Goal: Contribute content: Contribute content

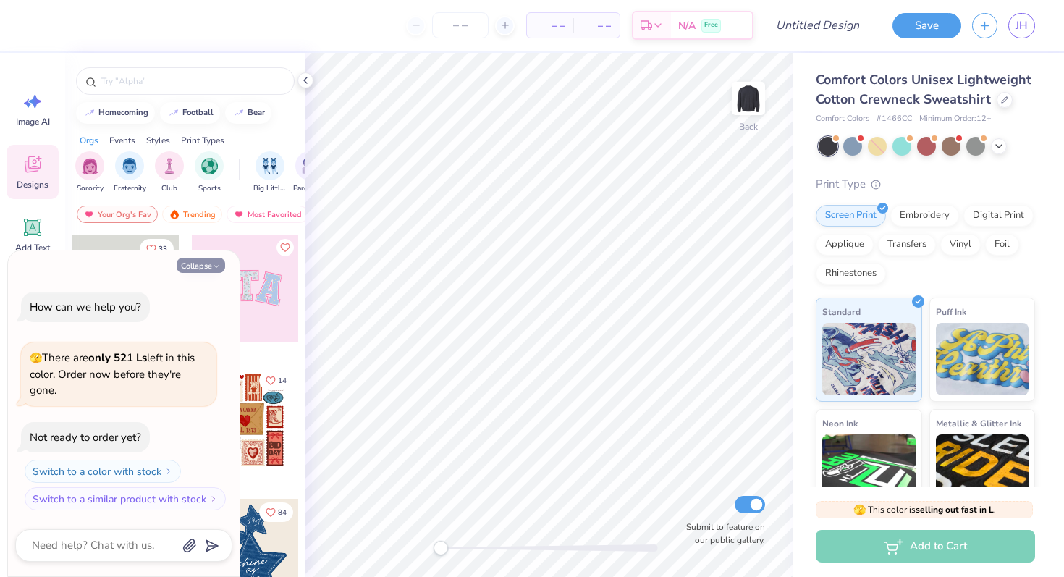
click at [198, 263] on button "Collapse" at bounding box center [201, 265] width 49 height 15
type textarea "x"
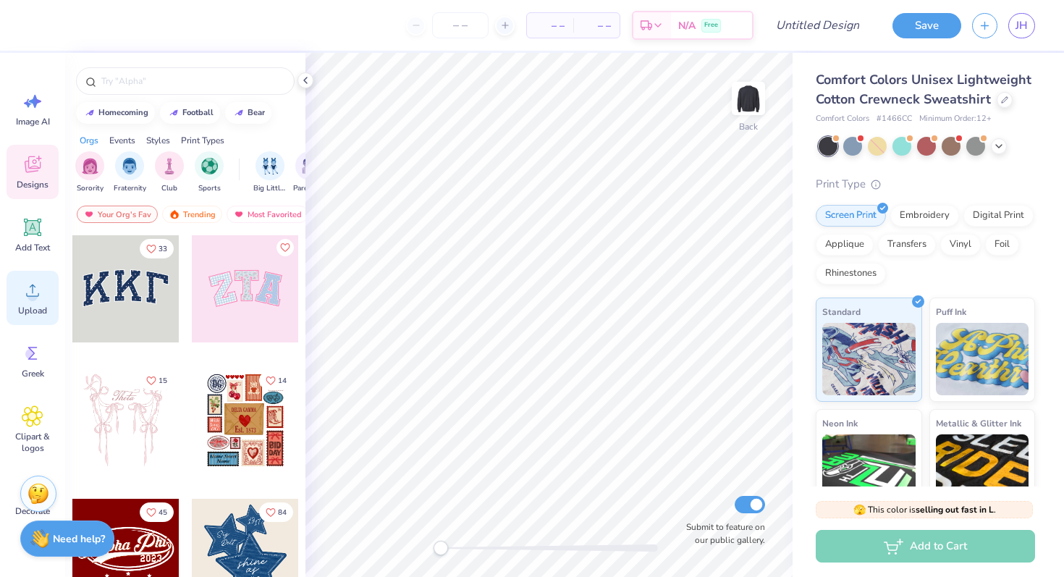
click at [41, 298] on icon at bounding box center [33, 290] width 22 height 22
click at [873, 135] on div "Comfort Colors Unisex Lightweight Cotton Crewneck Sweatshirt Comfort Colors # 1…" at bounding box center [925, 347] width 219 height 555
click at [875, 141] on div at bounding box center [877, 146] width 19 height 19
click at [883, 143] on div at bounding box center [877, 146] width 19 height 19
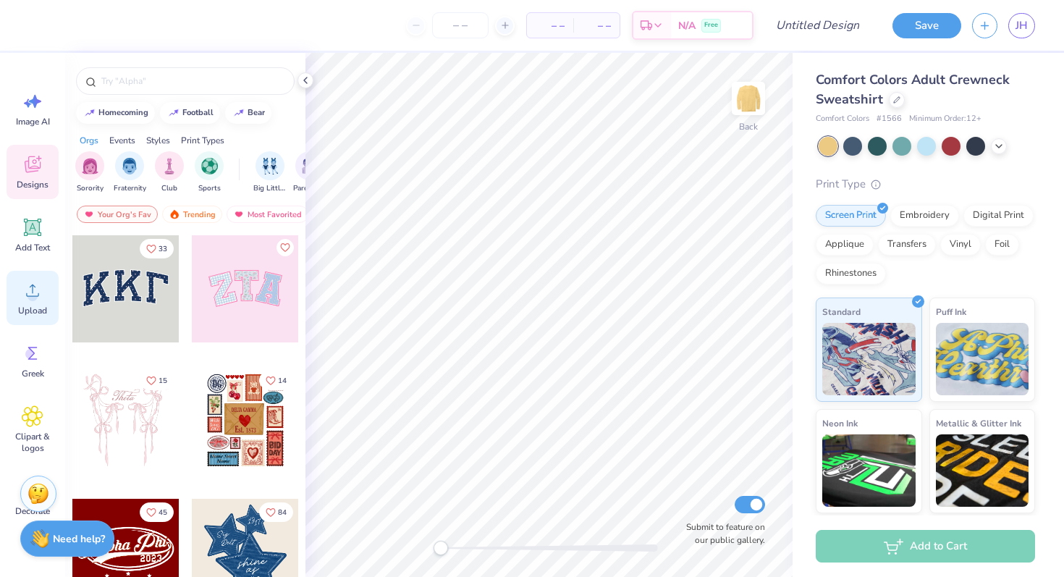
click at [33, 284] on icon at bounding box center [33, 290] width 22 height 22
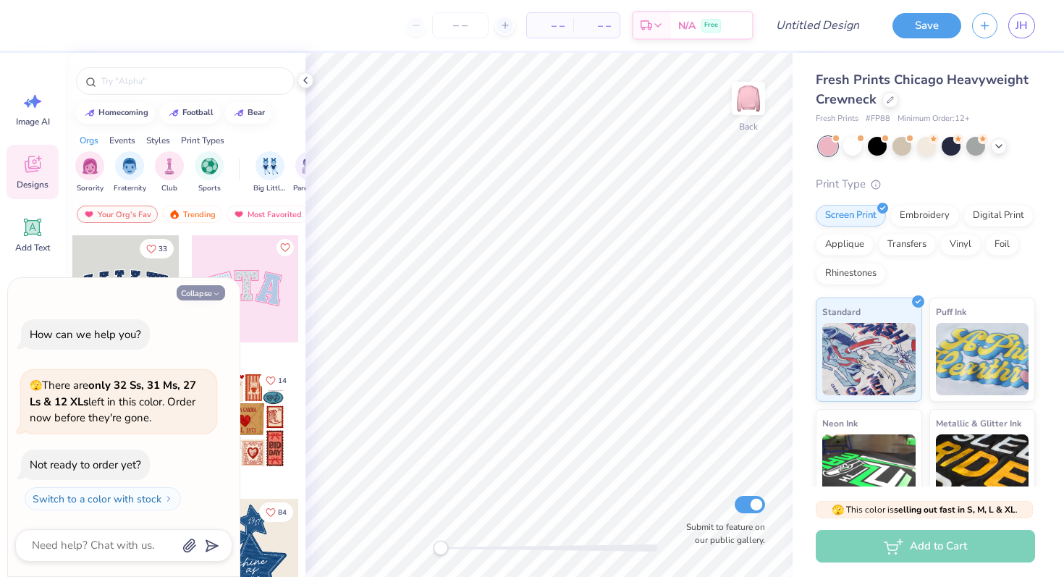
click at [209, 296] on button "Collapse" at bounding box center [201, 292] width 49 height 15
type textarea "x"
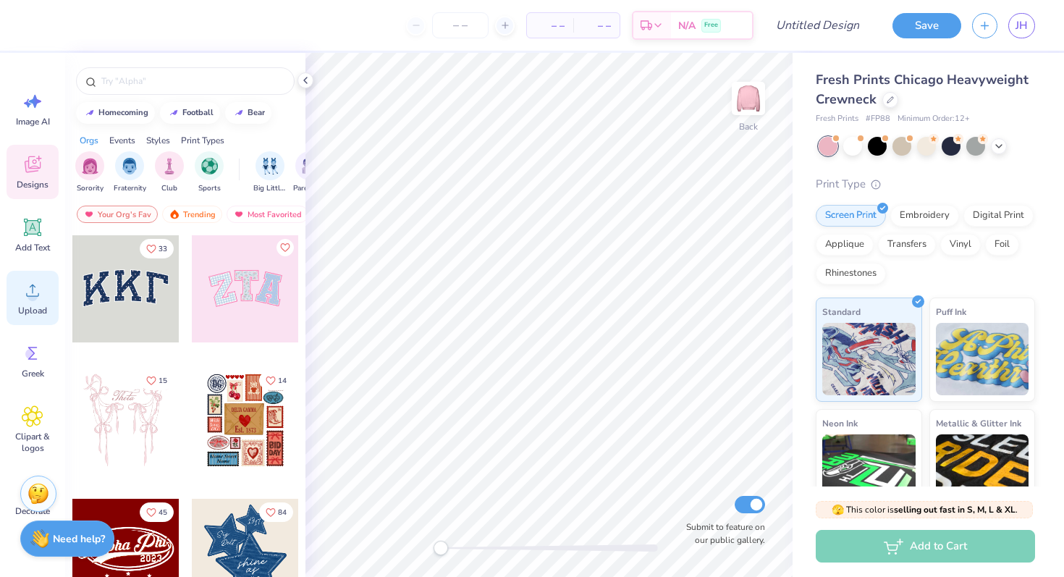
click at [25, 290] on icon at bounding box center [33, 290] width 22 height 22
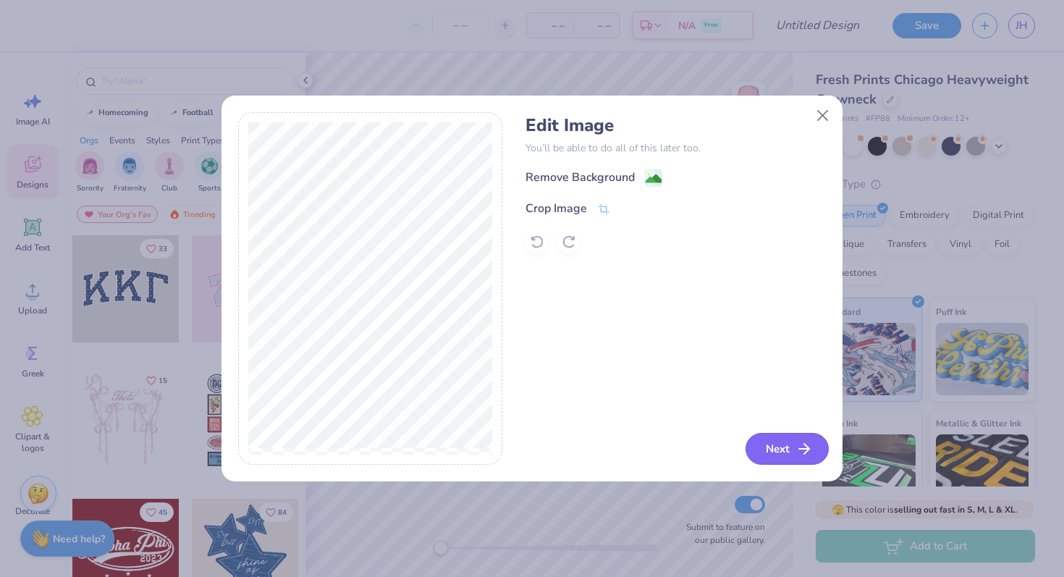
click at [793, 453] on button "Next" at bounding box center [787, 449] width 83 height 32
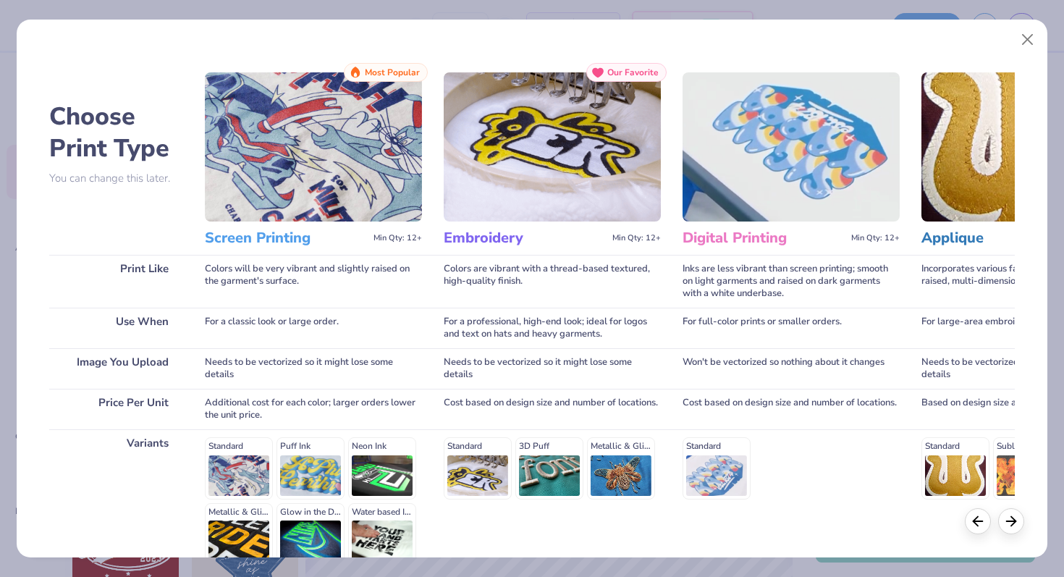
scroll to position [145, 0]
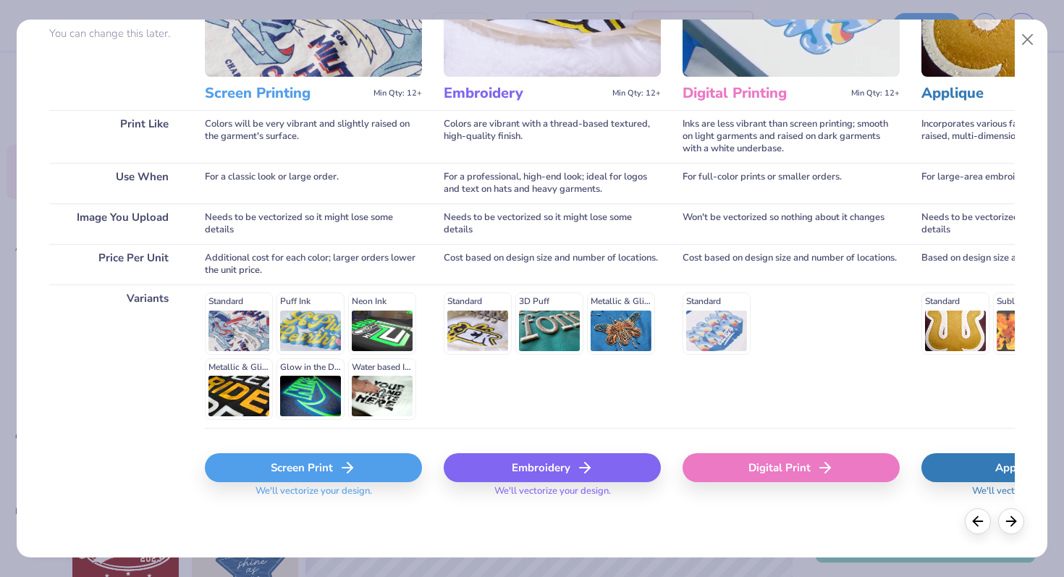
click at [286, 482] on div "Screen Print We'll vectorize your design." at bounding box center [313, 479] width 217 height 53
click at [286, 470] on div "Screen Print" at bounding box center [313, 467] width 217 height 29
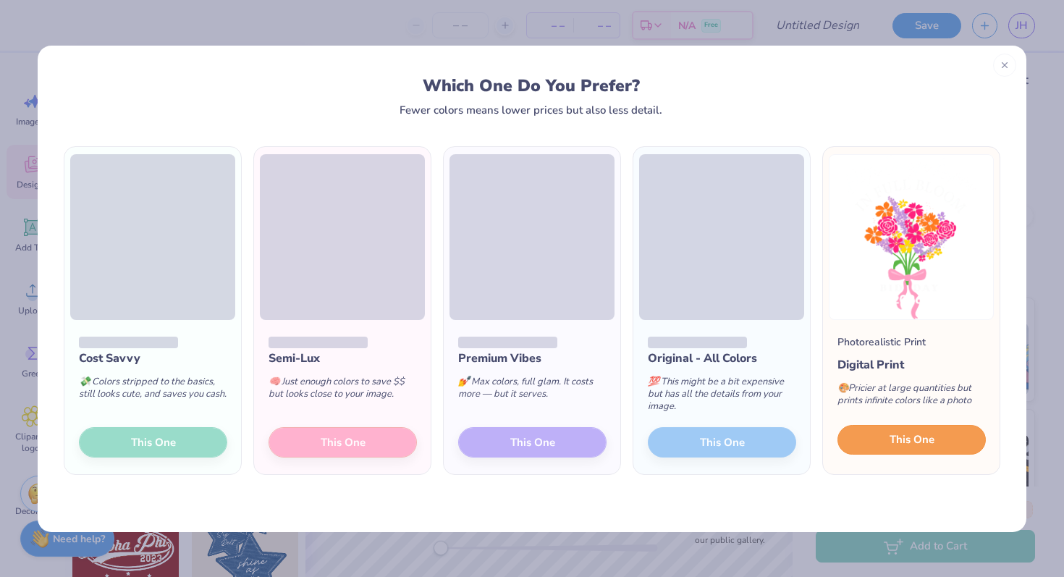
click at [923, 438] on span "This One" at bounding box center [912, 440] width 45 height 17
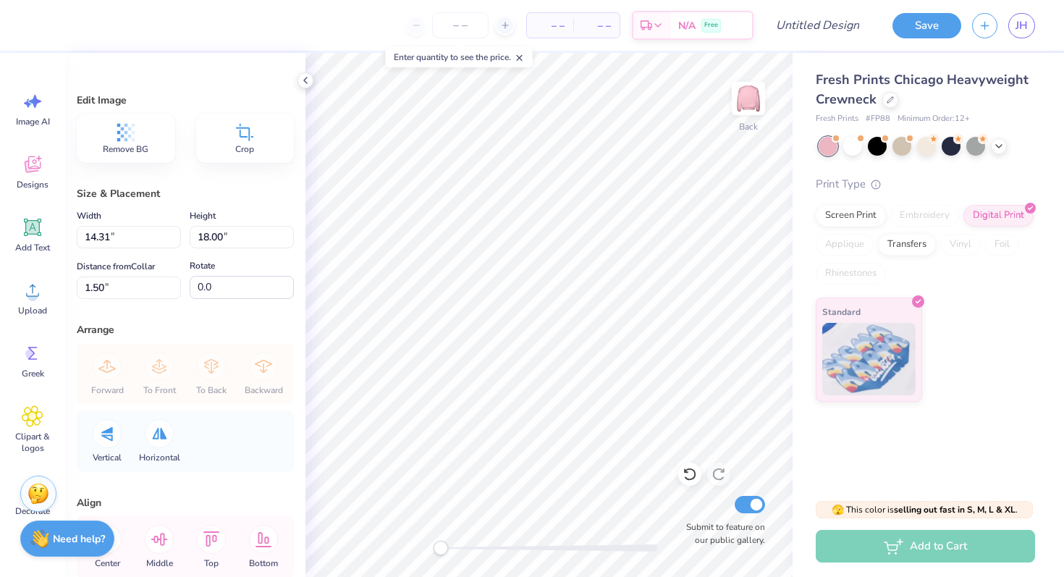
type input "9.59"
type input "12.05"
click at [753, 106] on img at bounding box center [749, 99] width 58 height 58
click at [33, 279] on div "Upload" at bounding box center [33, 298] width 52 height 54
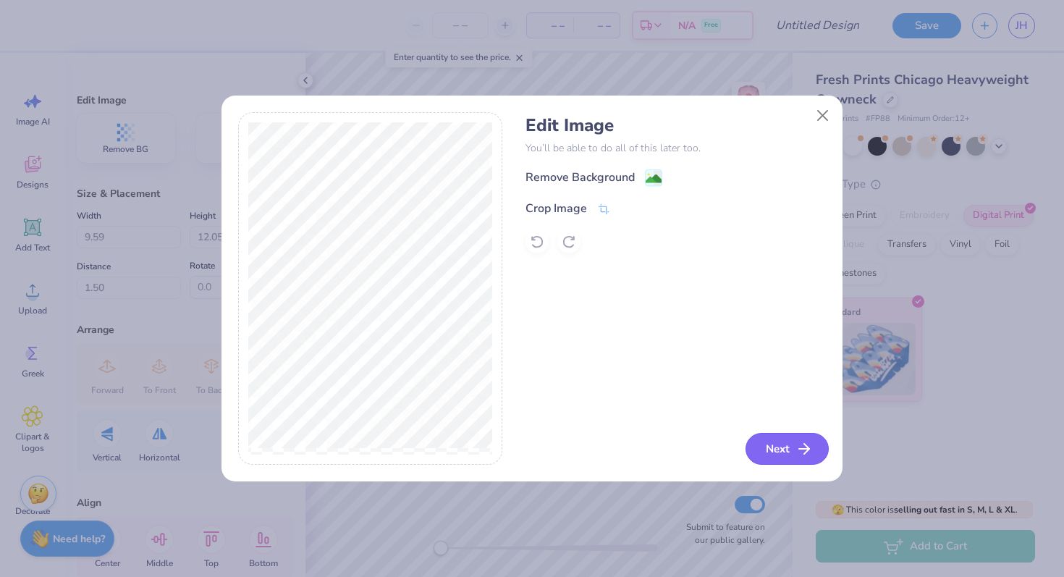
click at [781, 452] on button "Next" at bounding box center [787, 449] width 83 height 32
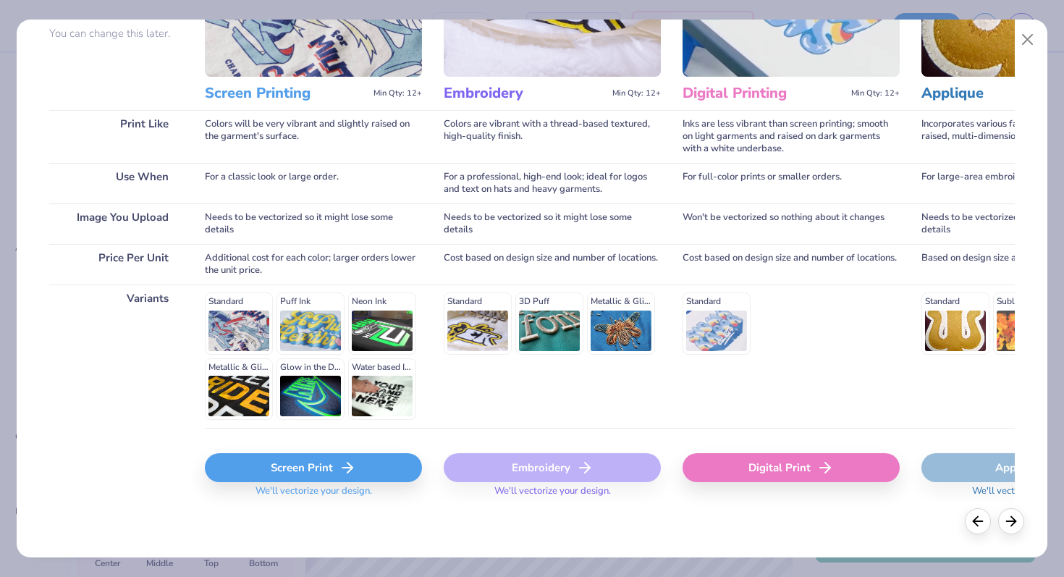
click at [278, 463] on div "Screen Print" at bounding box center [313, 467] width 217 height 29
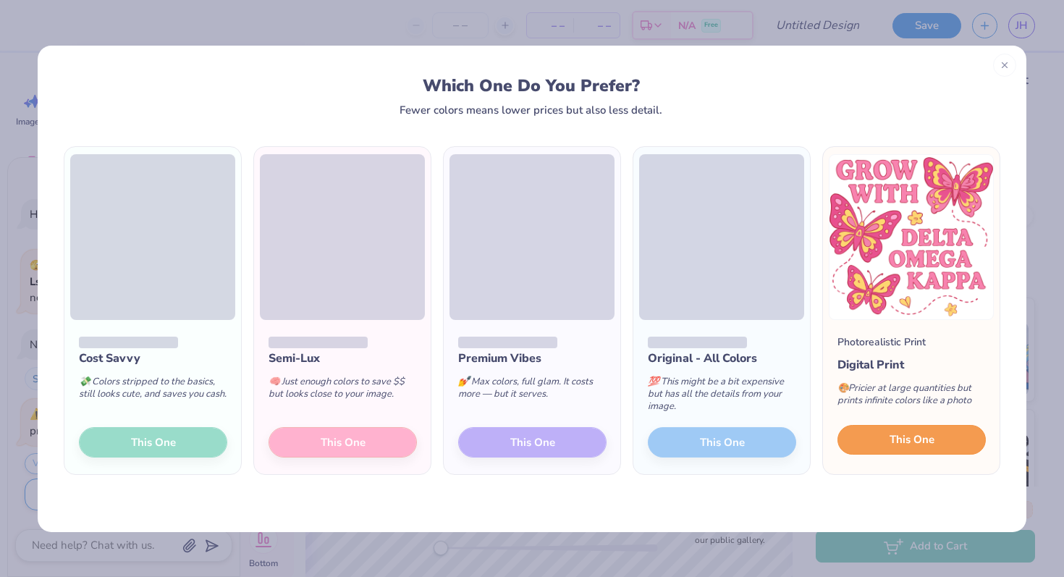
click at [886, 436] on button "This One" at bounding box center [912, 440] width 148 height 30
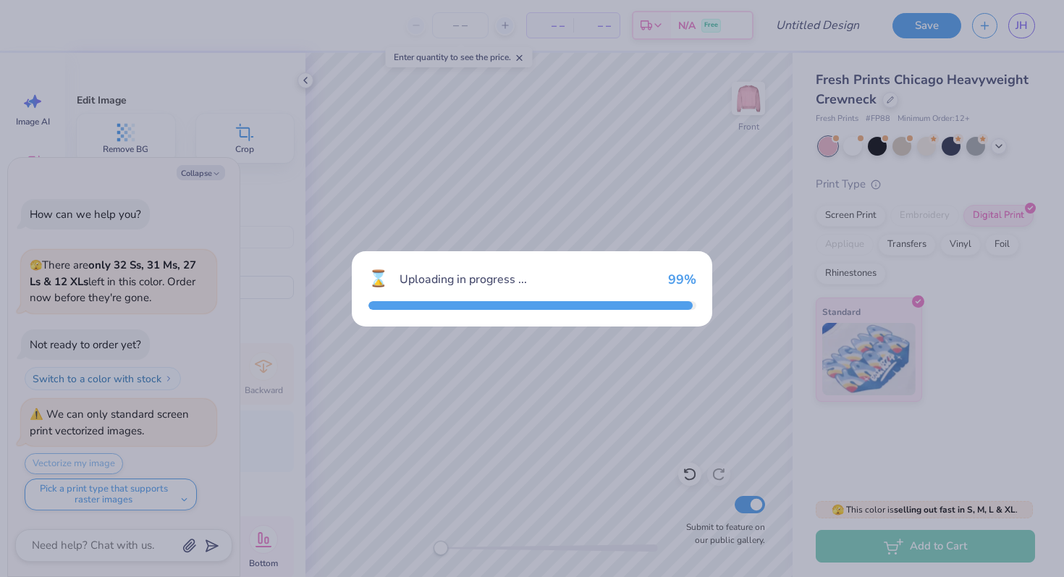
type textarea "x"
type input "15.00"
type input "14.62"
type input "4.19"
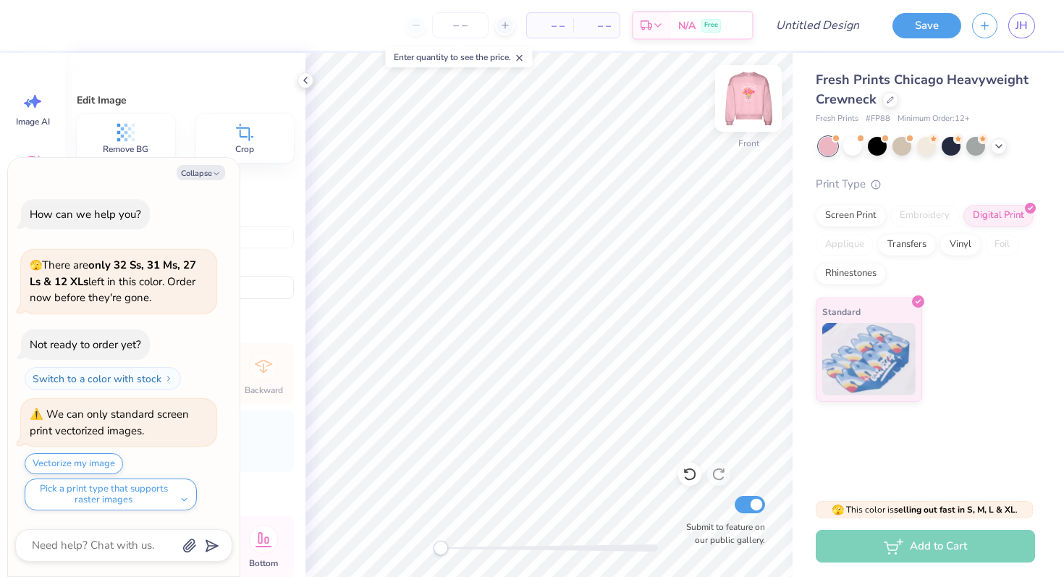
click at [750, 103] on img at bounding box center [749, 99] width 58 height 58
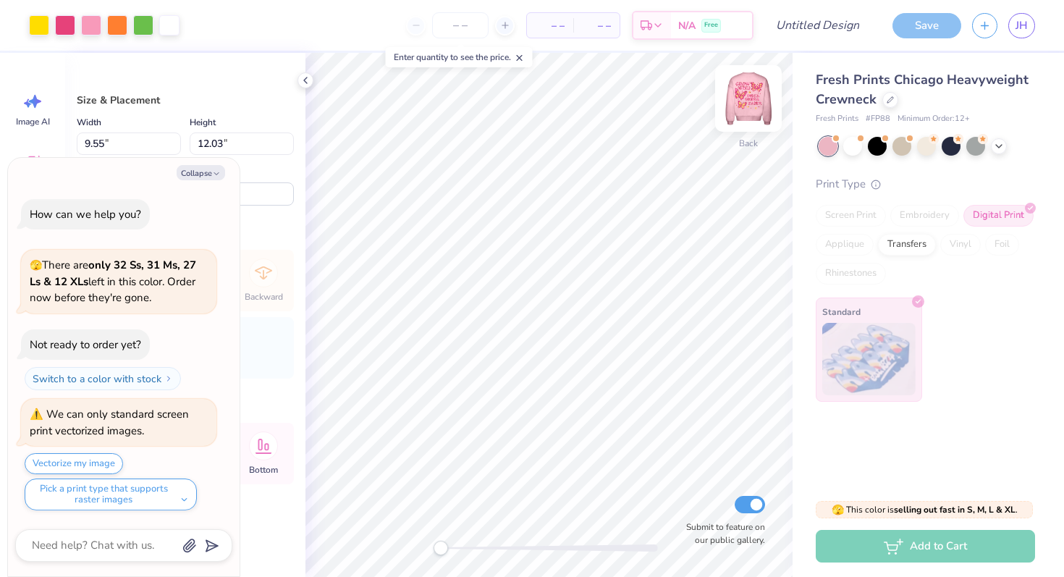
click at [742, 114] on img at bounding box center [749, 99] width 58 height 58
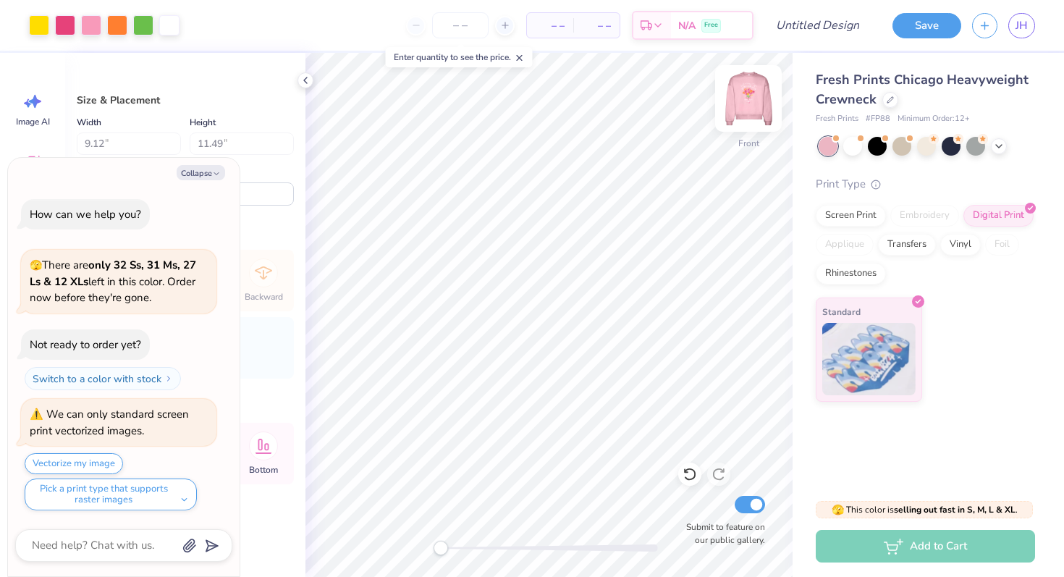
click at [736, 96] on img at bounding box center [749, 99] width 58 height 58
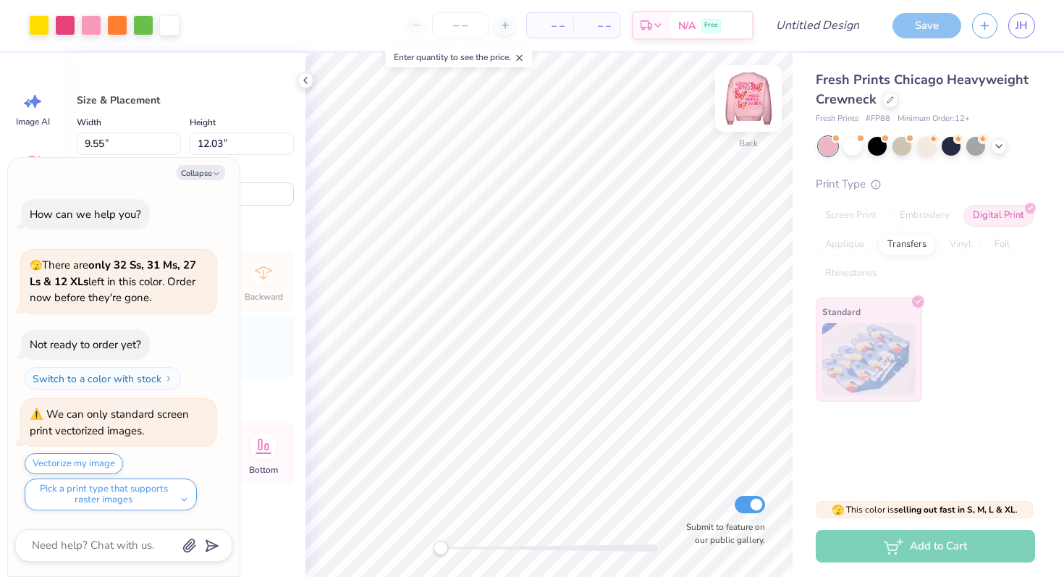
click at [749, 94] on img at bounding box center [749, 99] width 58 height 58
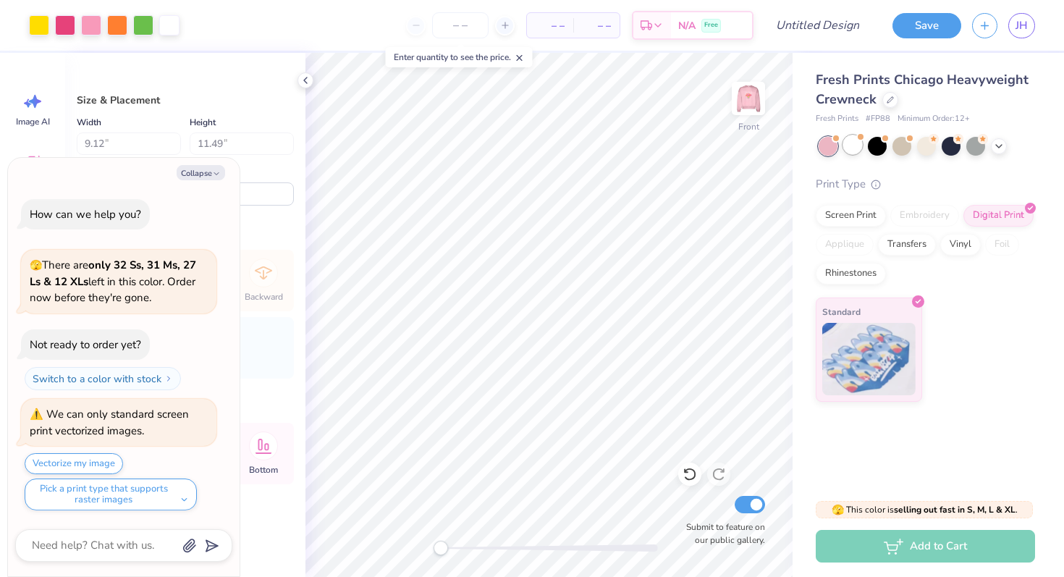
click at [857, 146] on div at bounding box center [853, 144] width 19 height 19
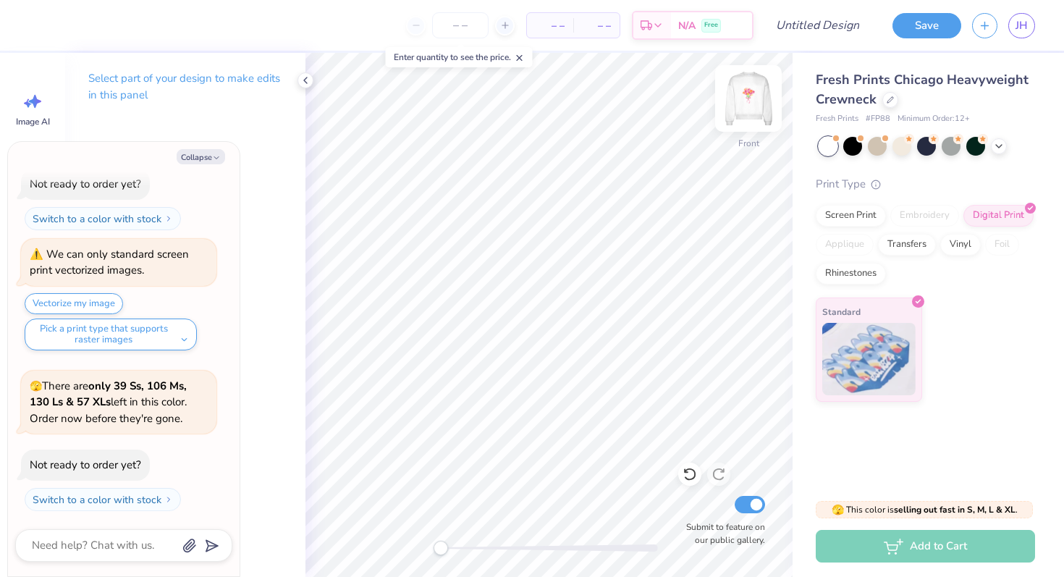
click at [765, 101] on img at bounding box center [749, 99] width 58 height 58
click at [191, 172] on div "How can we help you? 🫣 There are only 32 Ss, 31 Ms, 27 Ls & 12 XLs left in this…" at bounding box center [123, 275] width 217 height 496
click at [191, 159] on button "Collapse" at bounding box center [201, 156] width 49 height 15
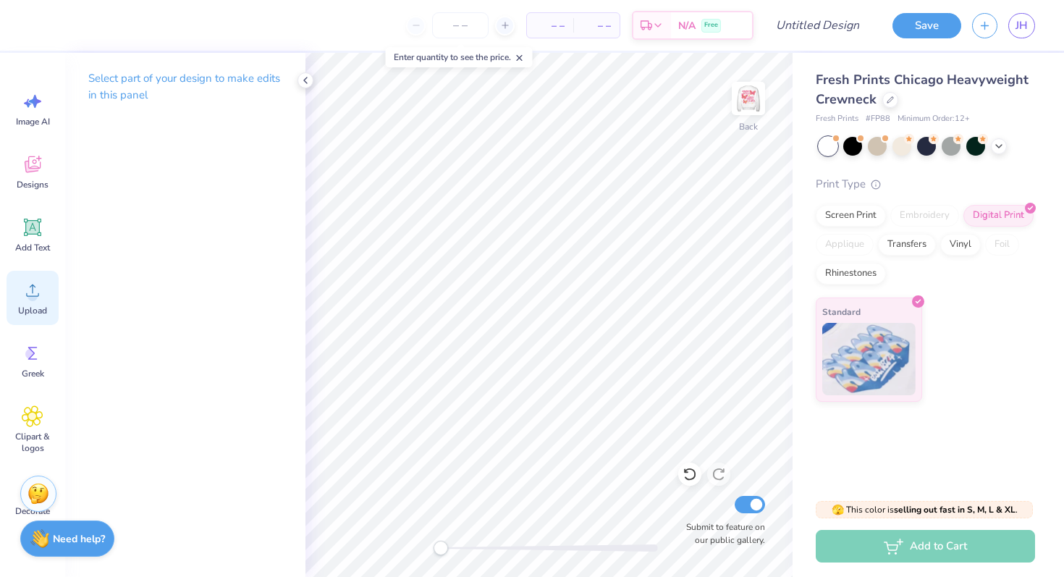
click at [25, 295] on icon at bounding box center [33, 290] width 22 height 22
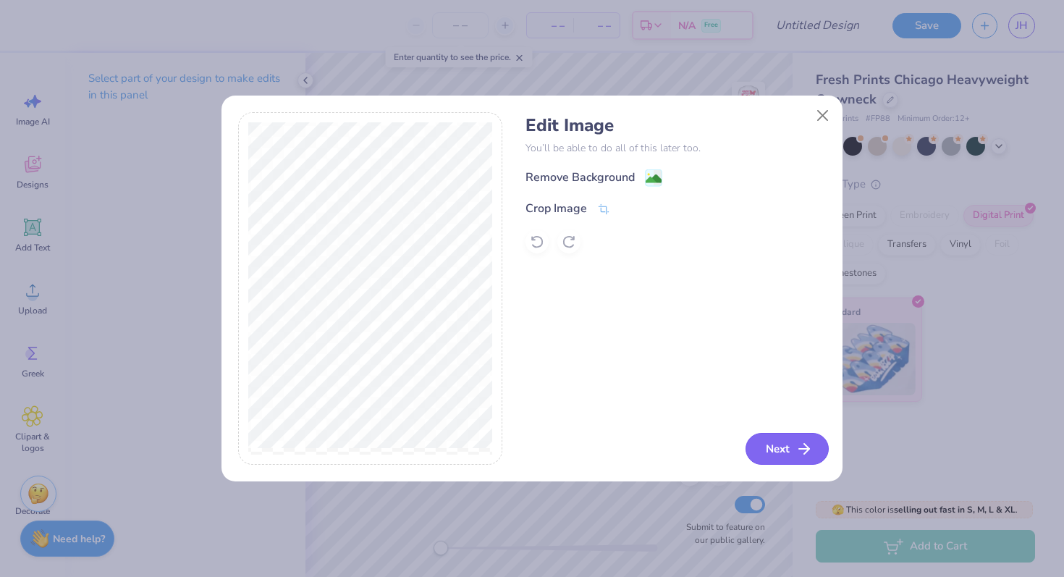
click at [821, 447] on button "Next" at bounding box center [787, 449] width 83 height 32
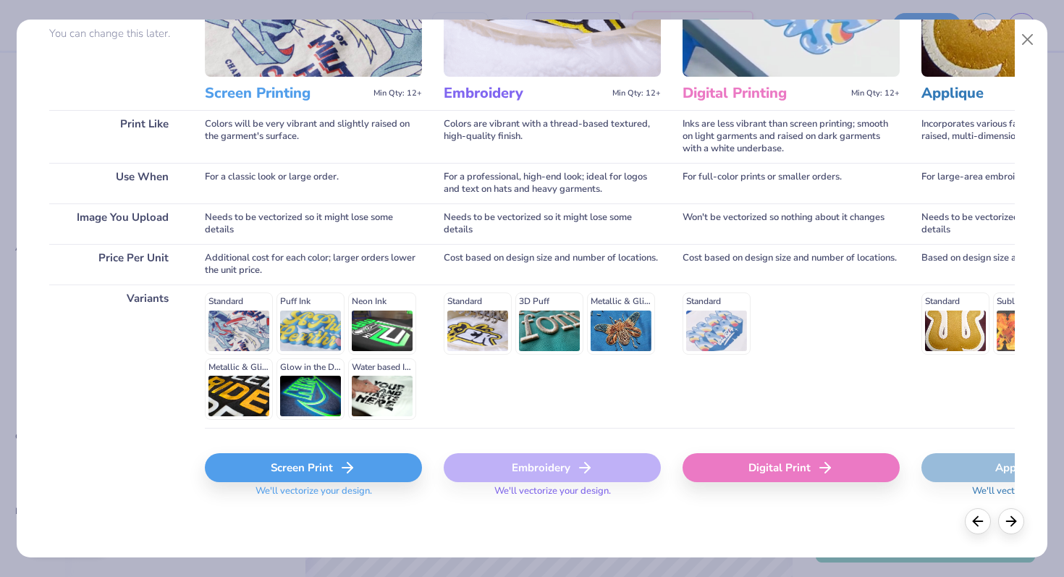
click at [309, 479] on div "Screen Print" at bounding box center [313, 467] width 217 height 29
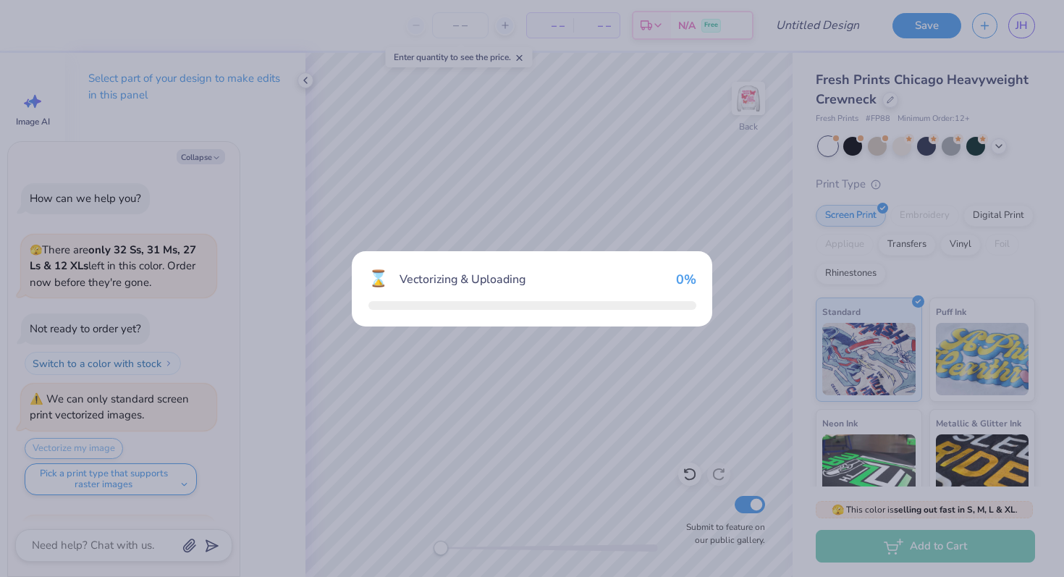
scroll to position [265, 0]
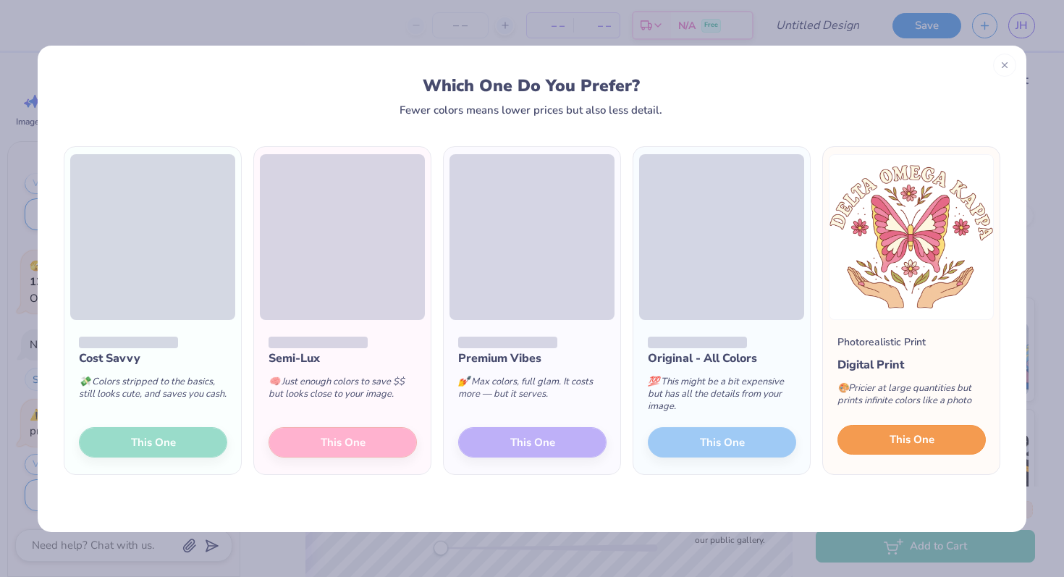
click at [904, 429] on button "This One" at bounding box center [912, 440] width 148 height 30
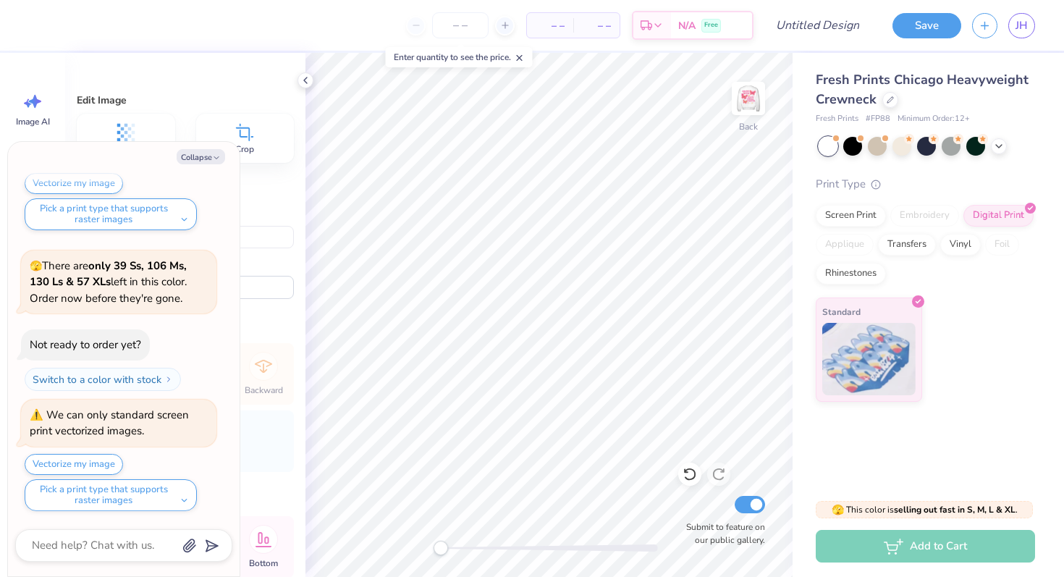
type textarea "x"
type input "10.26"
type input "8.95"
type input "2.42"
click at [753, 100] on img at bounding box center [749, 99] width 58 height 58
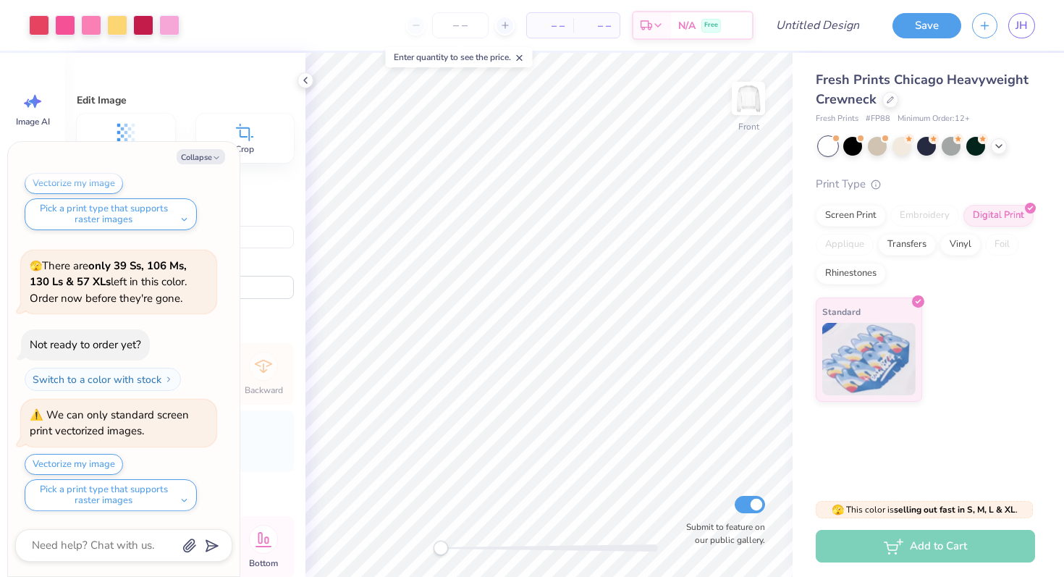
type textarea "x"
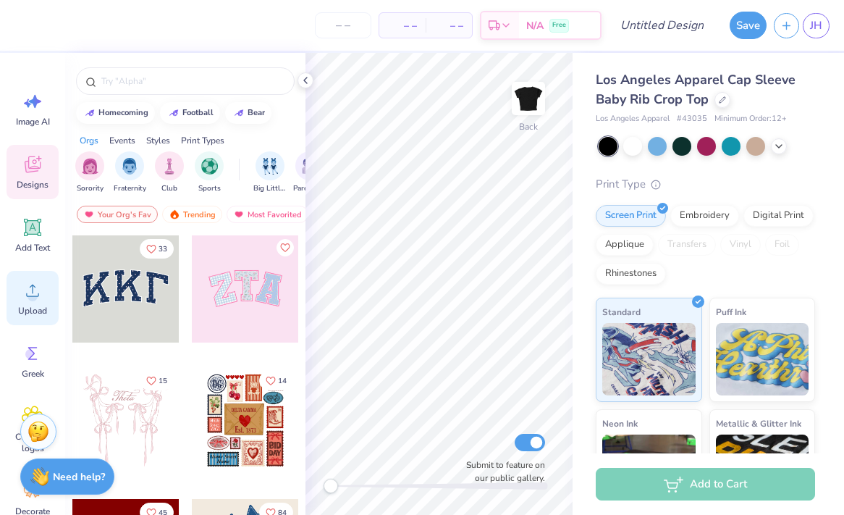
click at [36, 289] on icon at bounding box center [33, 290] width 22 height 22
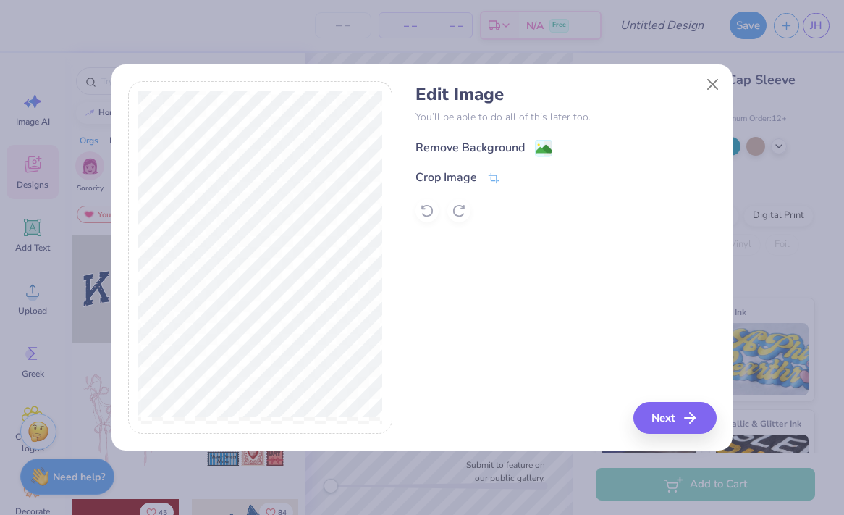
click at [485, 145] on div "Remove Background" at bounding box center [470, 147] width 109 height 17
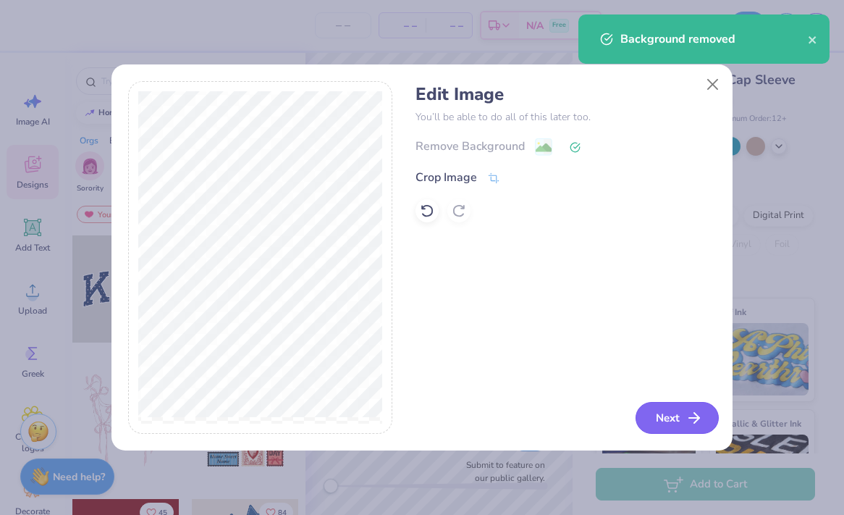
click at [668, 422] on button "Next" at bounding box center [677, 418] width 83 height 32
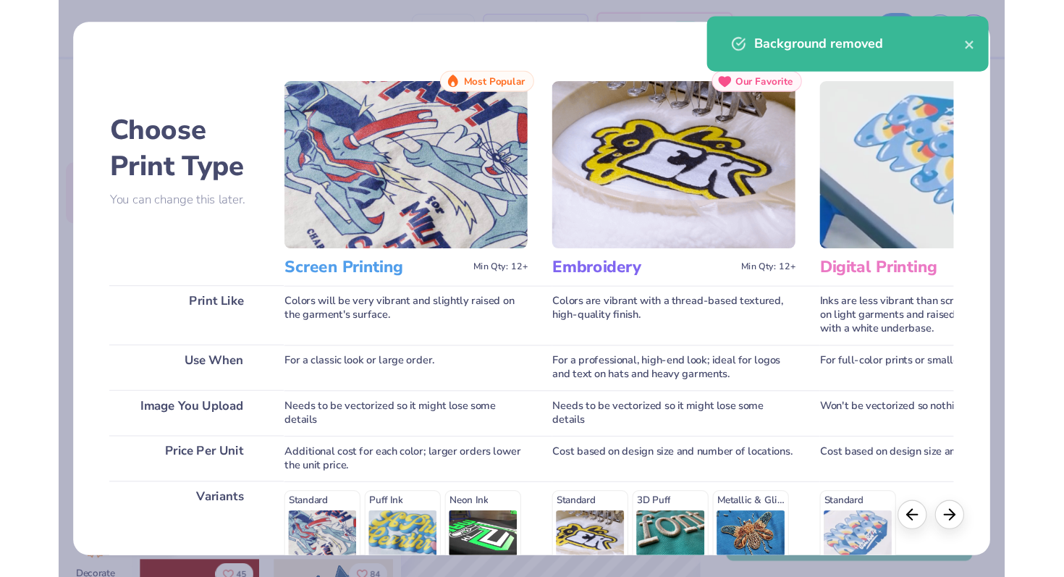
scroll to position [207, 0]
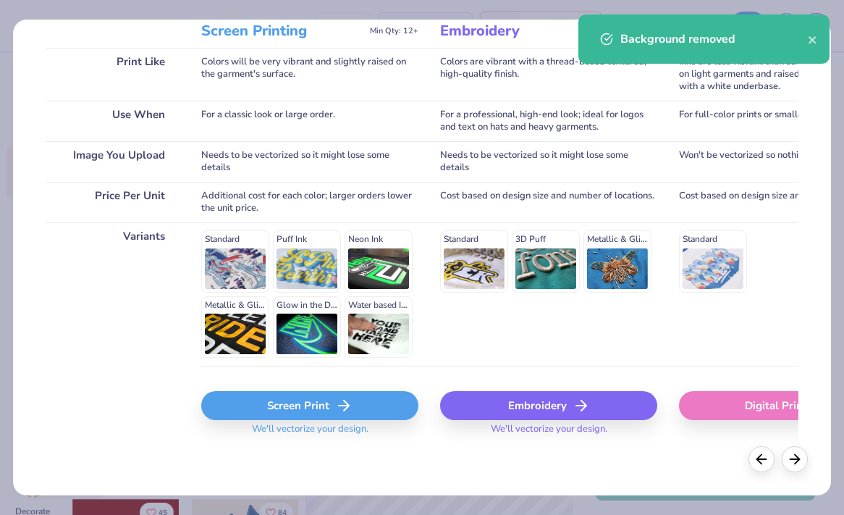
click at [271, 398] on div "Screen Print" at bounding box center [309, 405] width 217 height 29
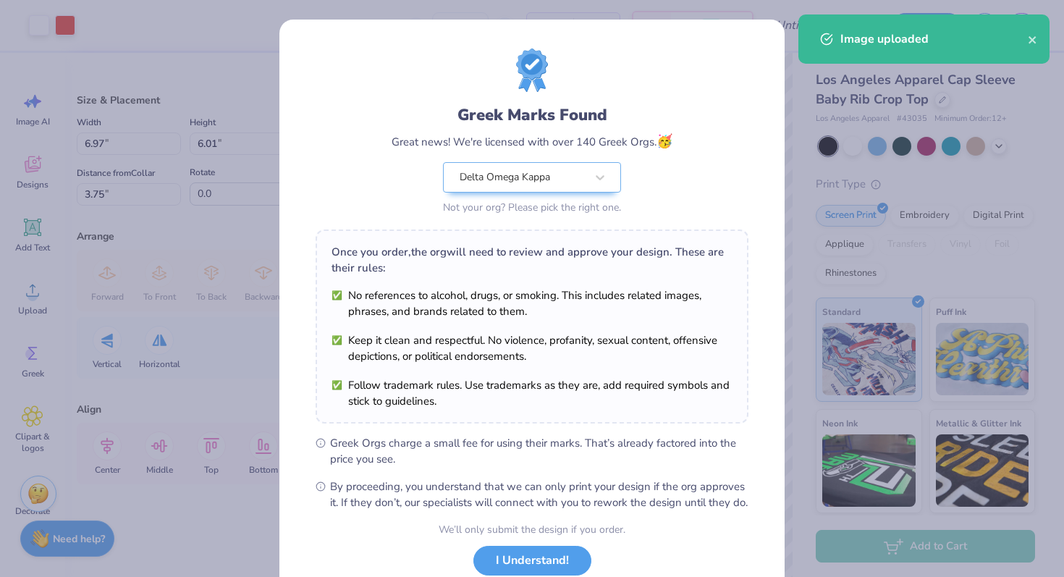
click at [569, 314] on body "Art colors – – Per Item – – Total Est. Delivery N/A Free Design Title Save JH I…" at bounding box center [532, 288] width 1064 height 577
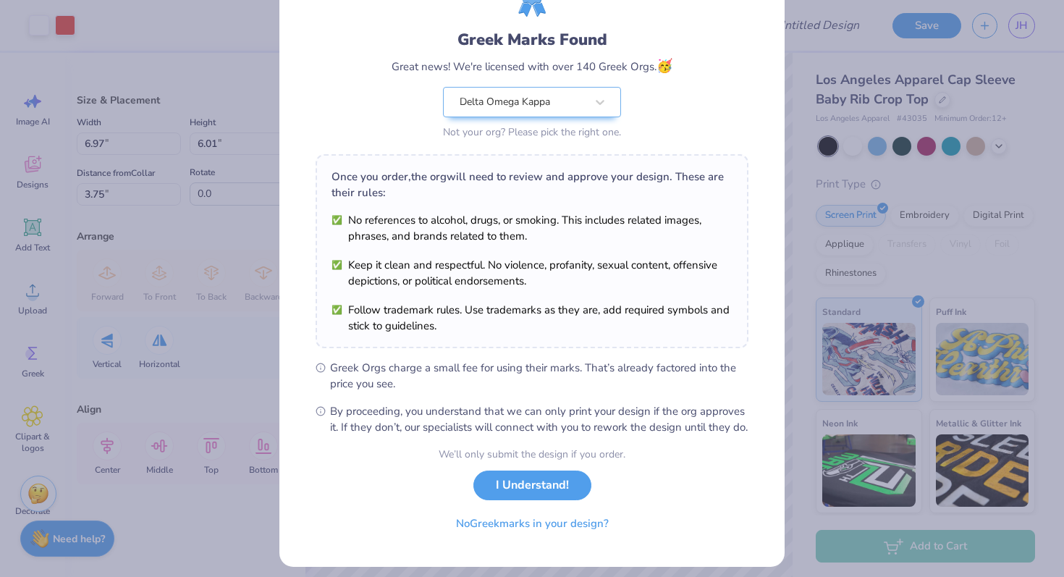
scroll to position [101, 0]
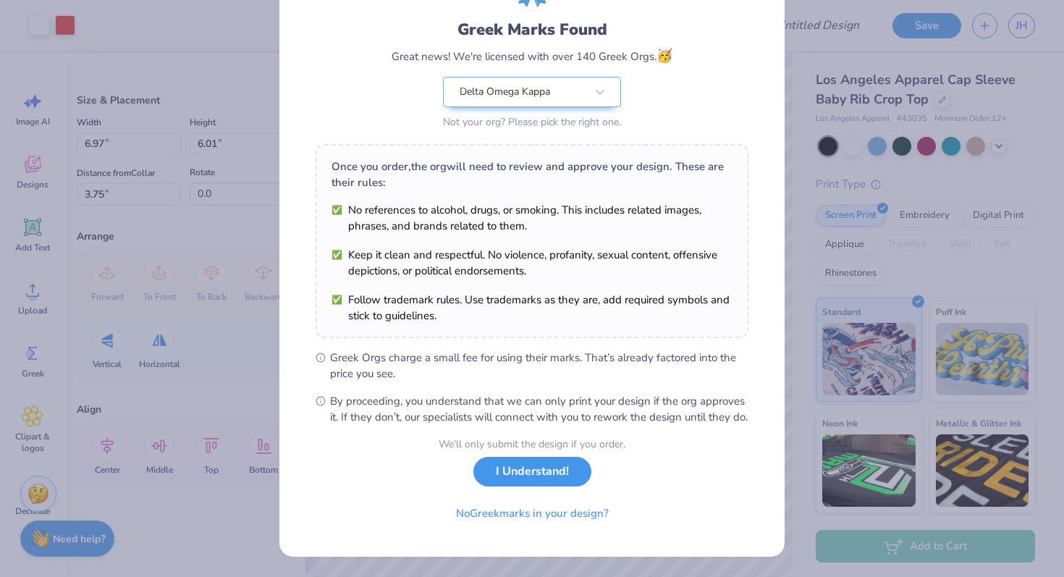
click at [529, 475] on button "I Understand!" at bounding box center [533, 472] width 118 height 30
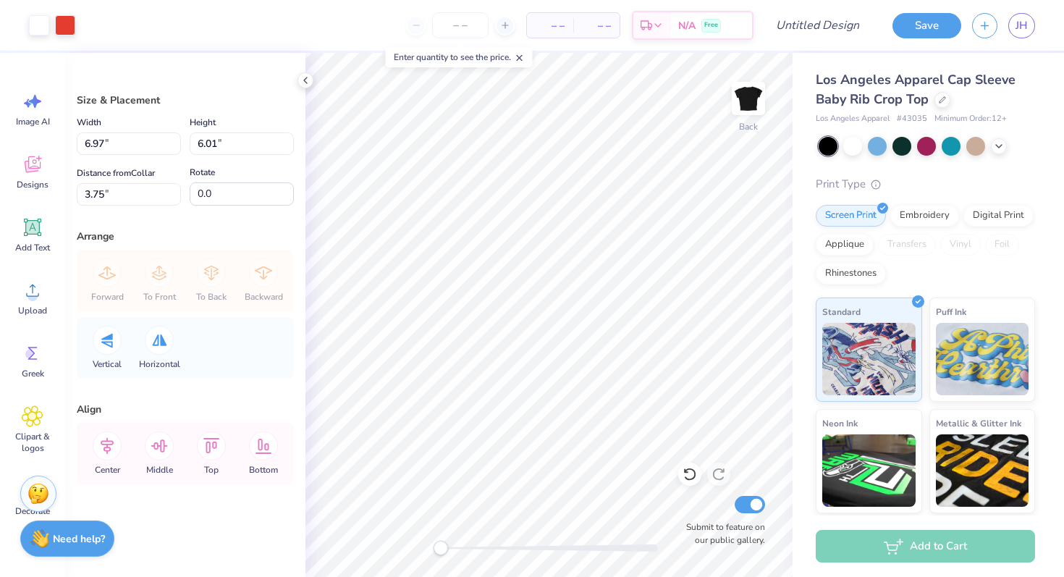
scroll to position [0, 0]
type input "1.41"
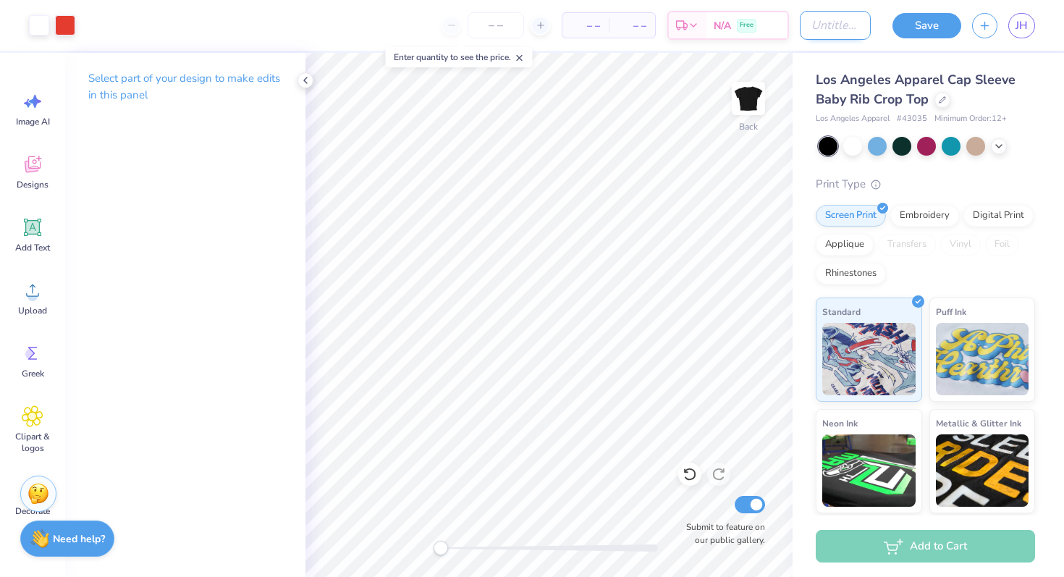
click at [838, 17] on input "Design Title" at bounding box center [835, 25] width 71 height 29
type input "I <3 DOK"
click at [844, 23] on button "Save" at bounding box center [927, 23] width 69 height 25
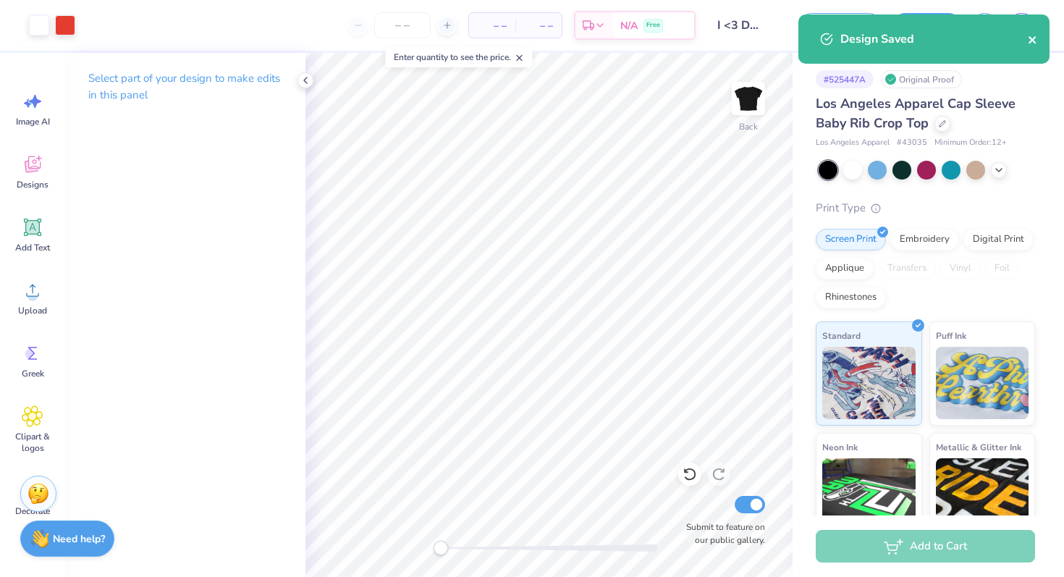
click at [844, 44] on icon "close" at bounding box center [1033, 40] width 10 height 12
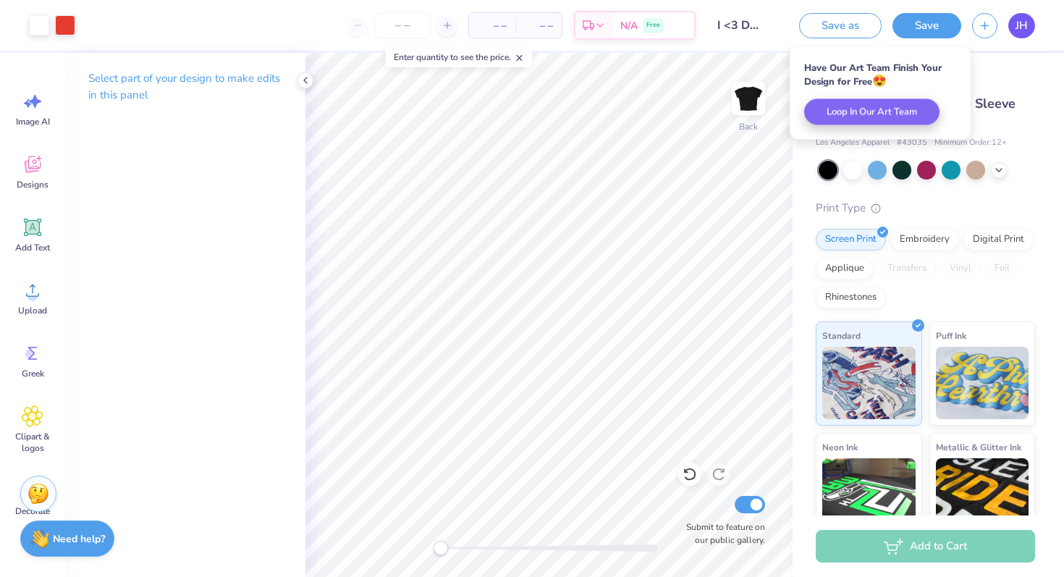
click at [844, 28] on span "JH" at bounding box center [1022, 25] width 12 height 17
